Goal: Information Seeking & Learning: Learn about a topic

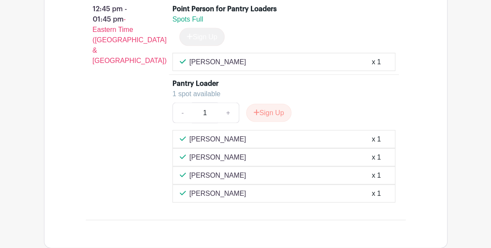
scroll to position [733, 0]
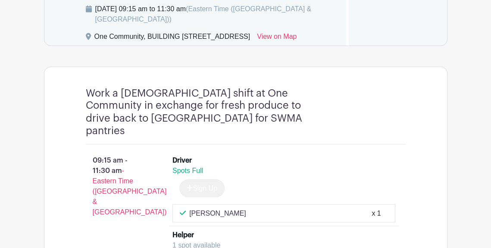
scroll to position [645, 0]
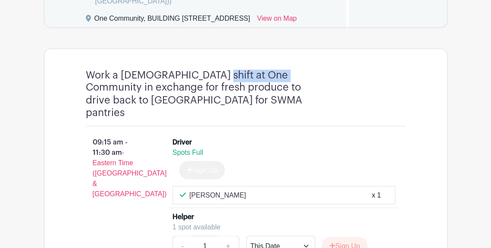
drag, startPoint x: 204, startPoint y: 85, endPoint x: 282, endPoint y: 81, distance: 78.2
click at [282, 81] on h4 "Work a volunteer shift at One Community in exchange for fresh produce to drive …" at bounding box center [204, 93] width 237 height 49
copy h4 "One Community"
click at [63, 101] on div "Work a volunteer shift at One Community in exchange for fresh produce to drive …" at bounding box center [246, 178] width 404 height 260
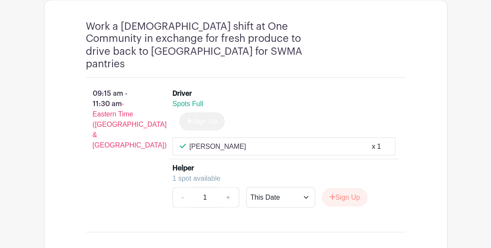
scroll to position [754, 0]
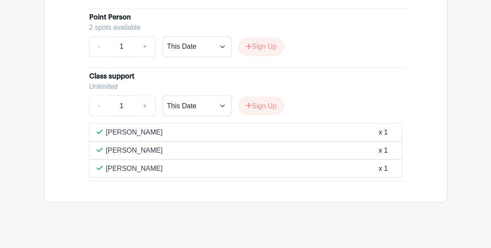
scroll to position [647, 0]
